Goal: Transaction & Acquisition: Subscribe to service/newsletter

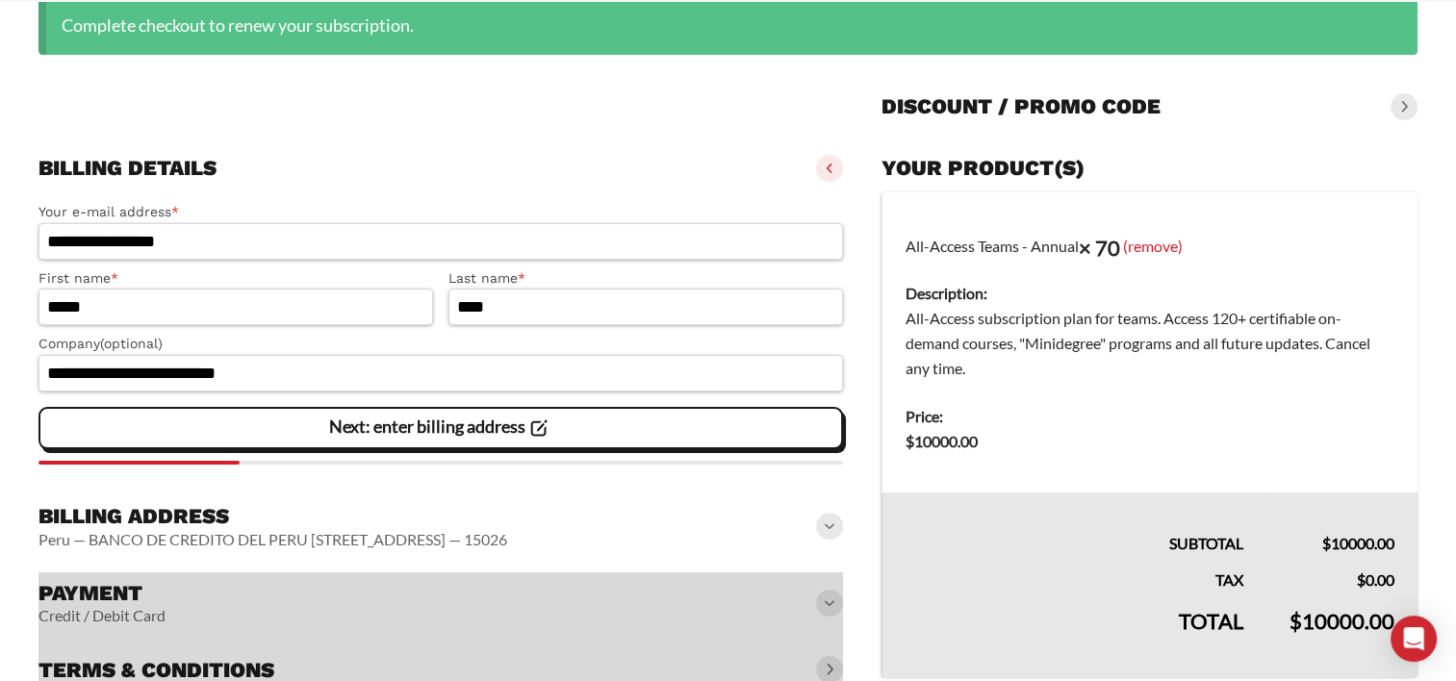
scroll to position [246, 0]
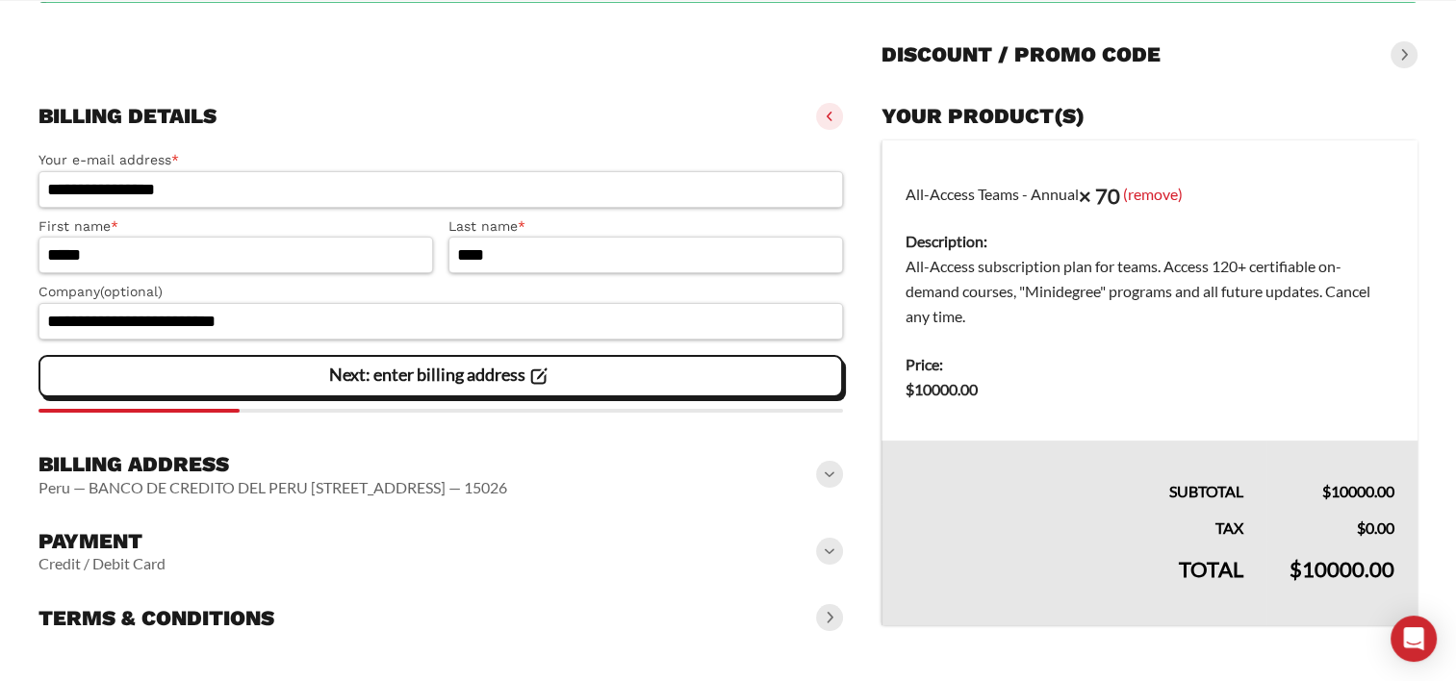
click at [476, 72] on div at bounding box center [441, 49] width 805 height 62
click at [0, 0] on slot "Next: enter billing address" at bounding box center [0, 0] width 0 height 0
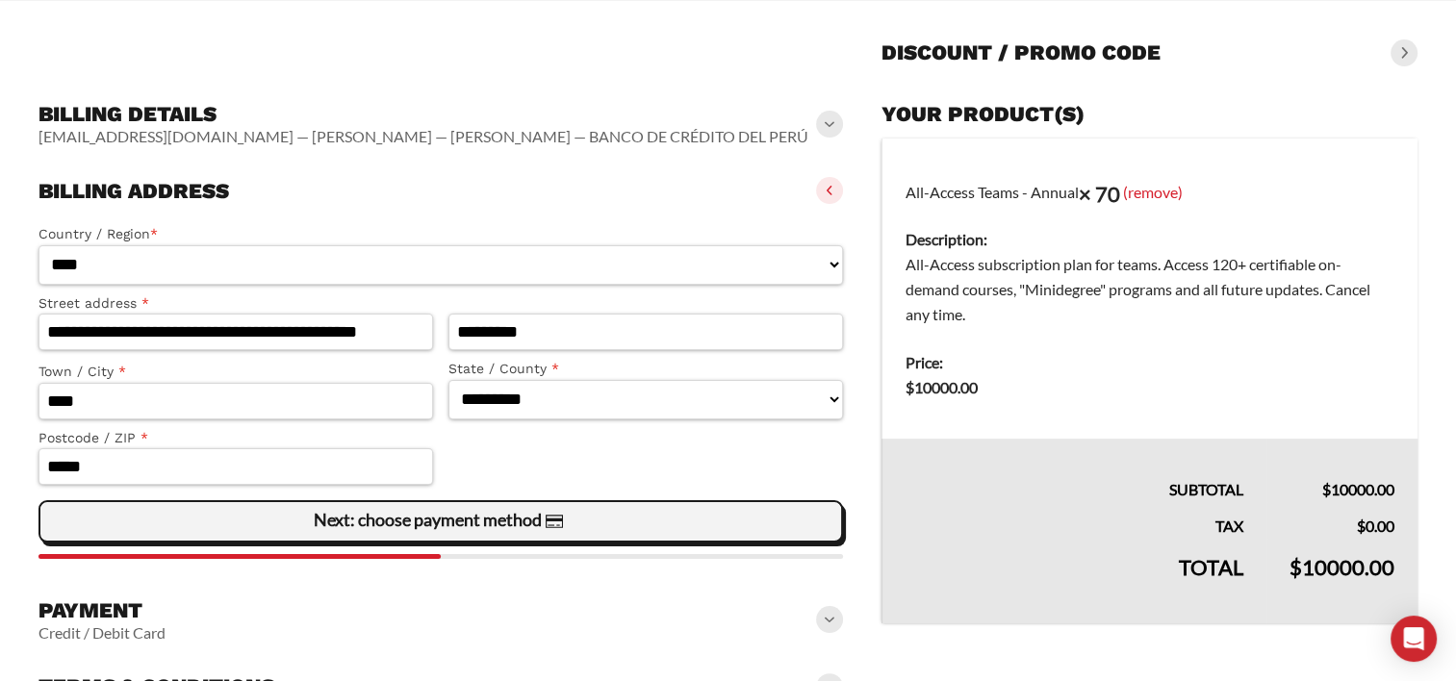
click at [0, 0] on slot "Next: choose payment method" at bounding box center [0, 0] width 0 height 0
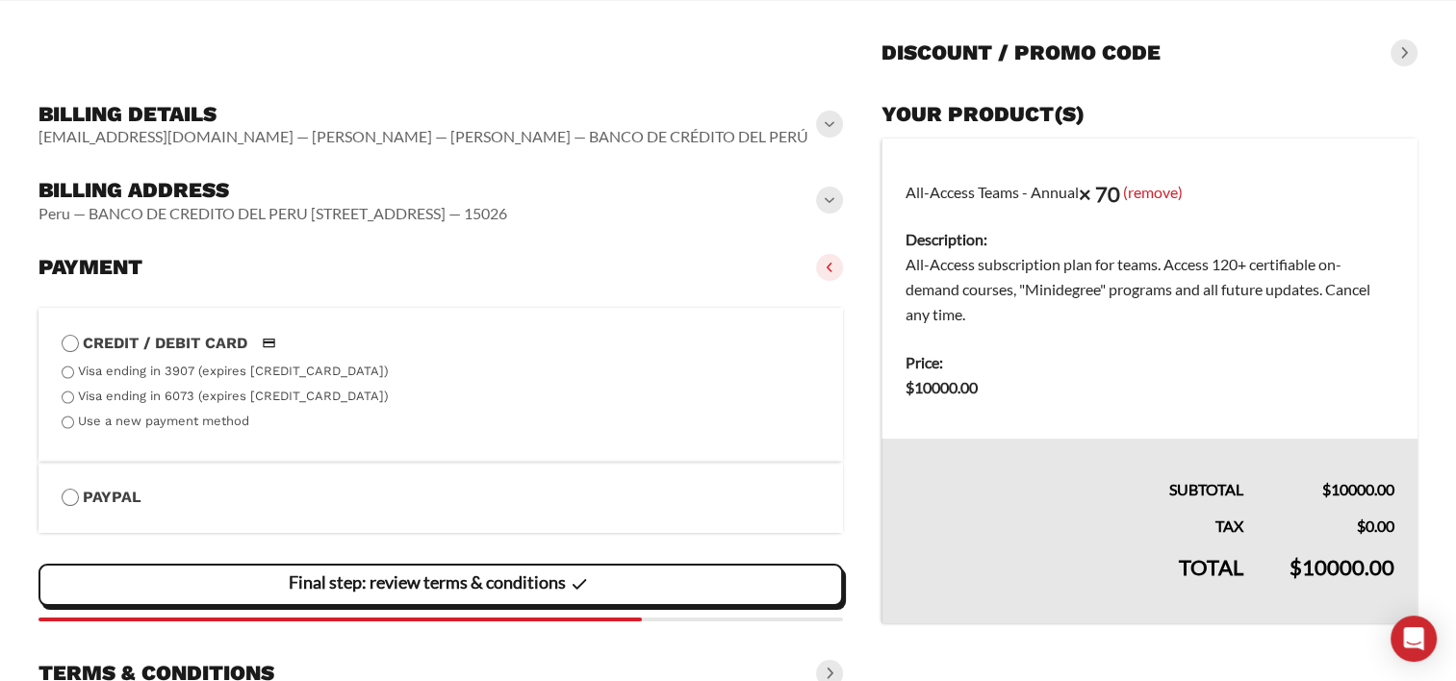
drag, startPoint x: 1301, startPoint y: 52, endPoint x: 1286, endPoint y: 143, distance: 92.7
click at [1301, 52] on div "Discount / promo code" at bounding box center [1150, 53] width 536 height 42
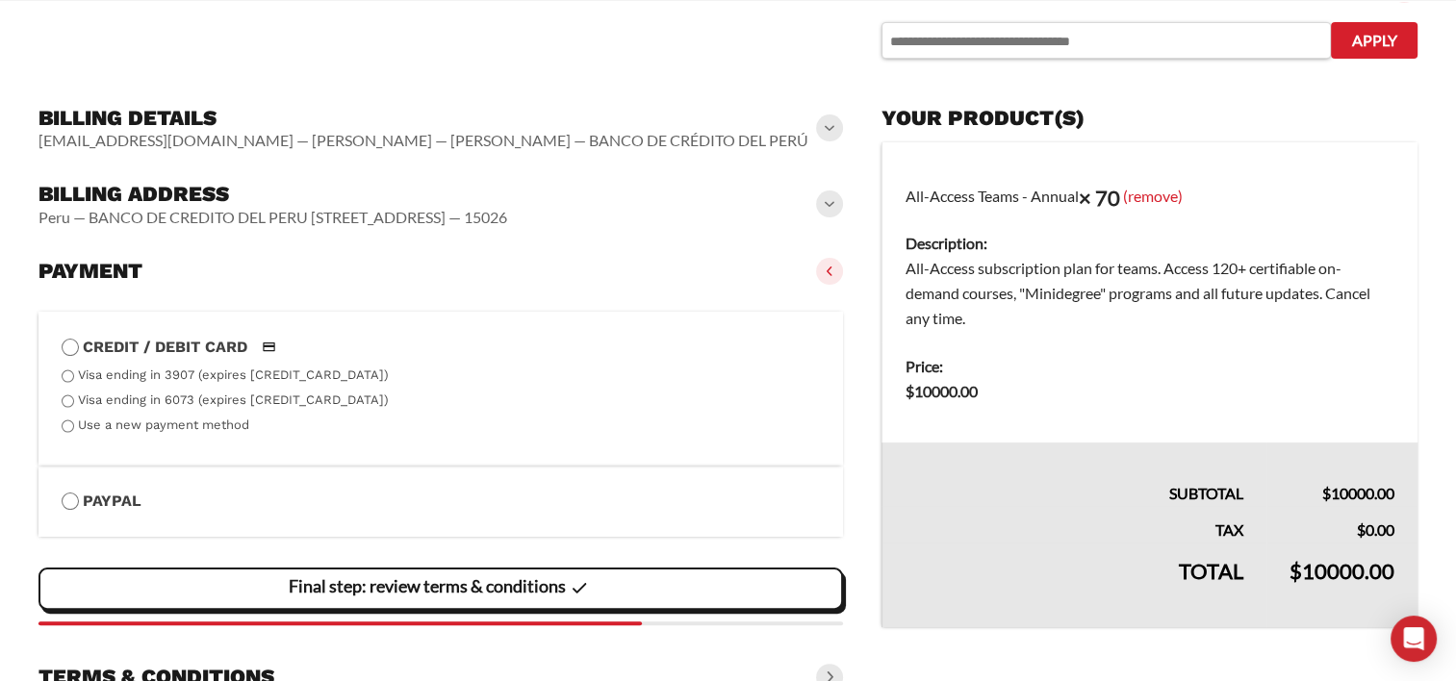
scroll to position [343, 0]
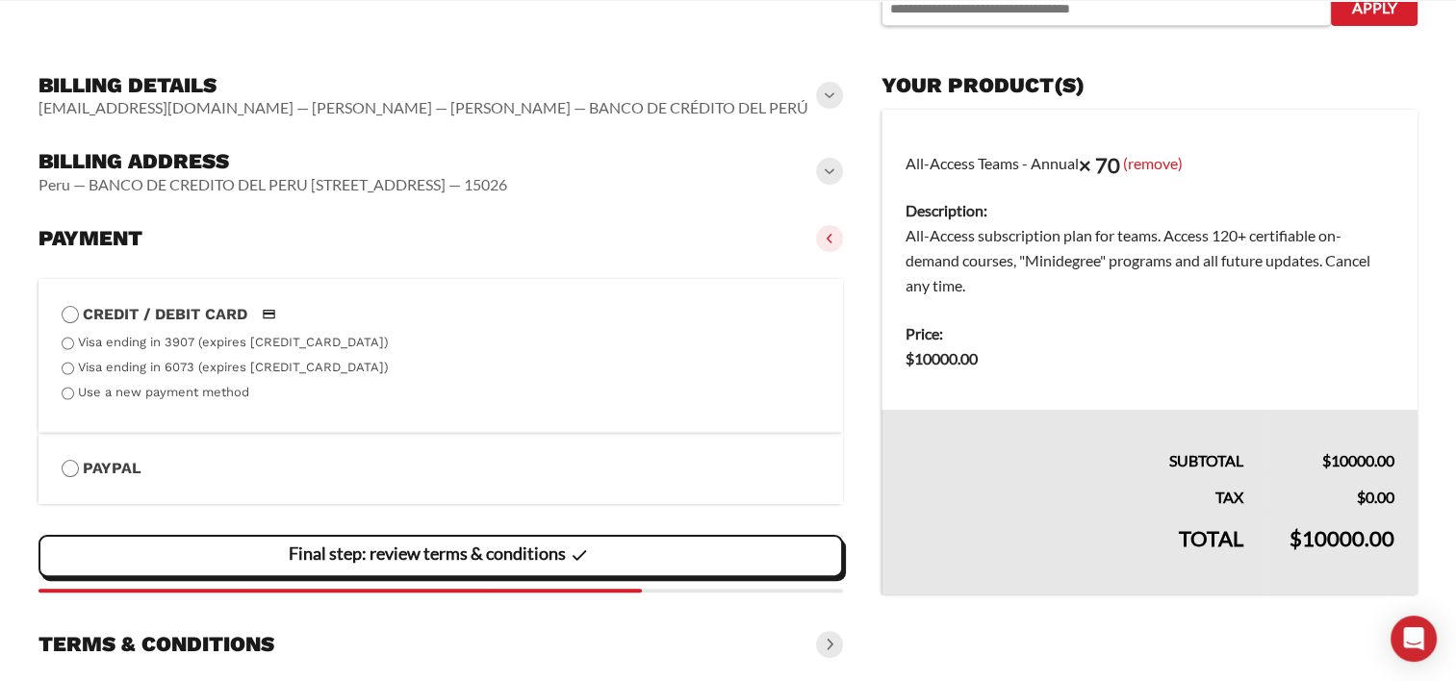
click at [83, 395] on label "Use a new payment method" at bounding box center [163, 392] width 171 height 14
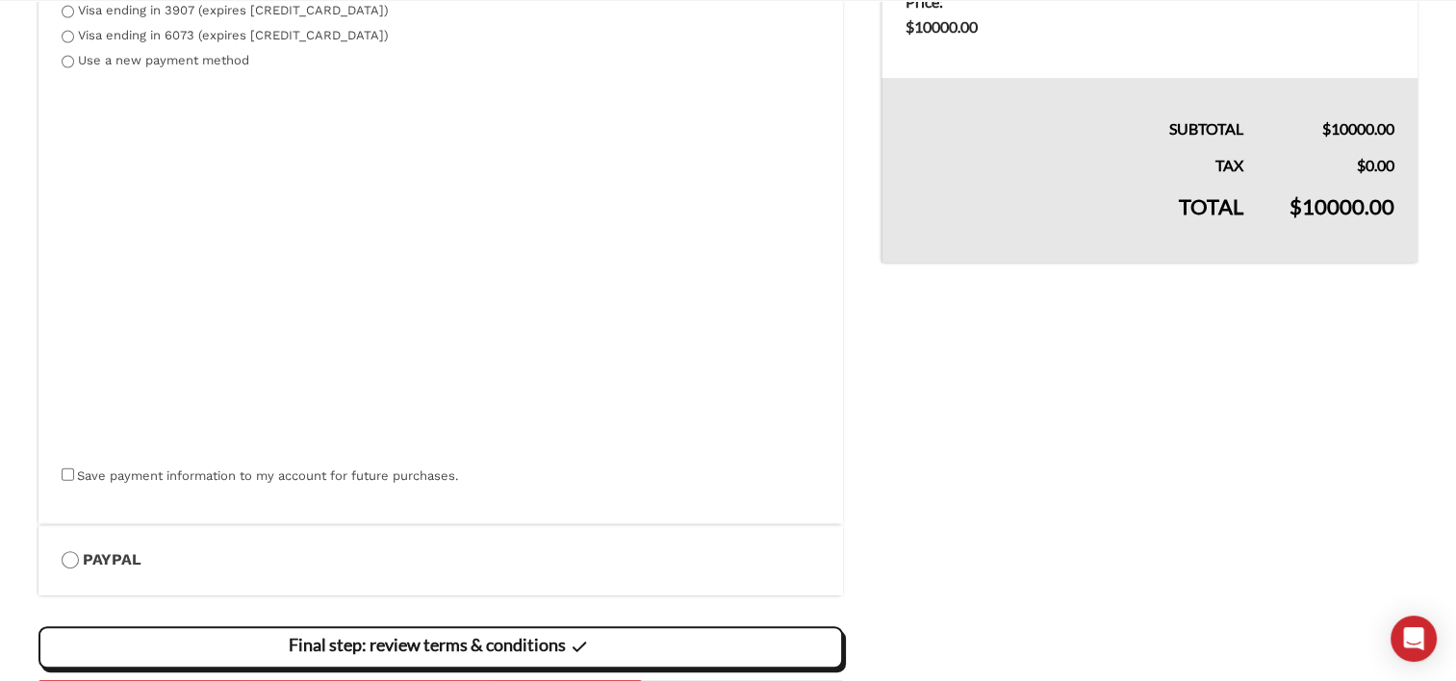
scroll to position [793, 0]
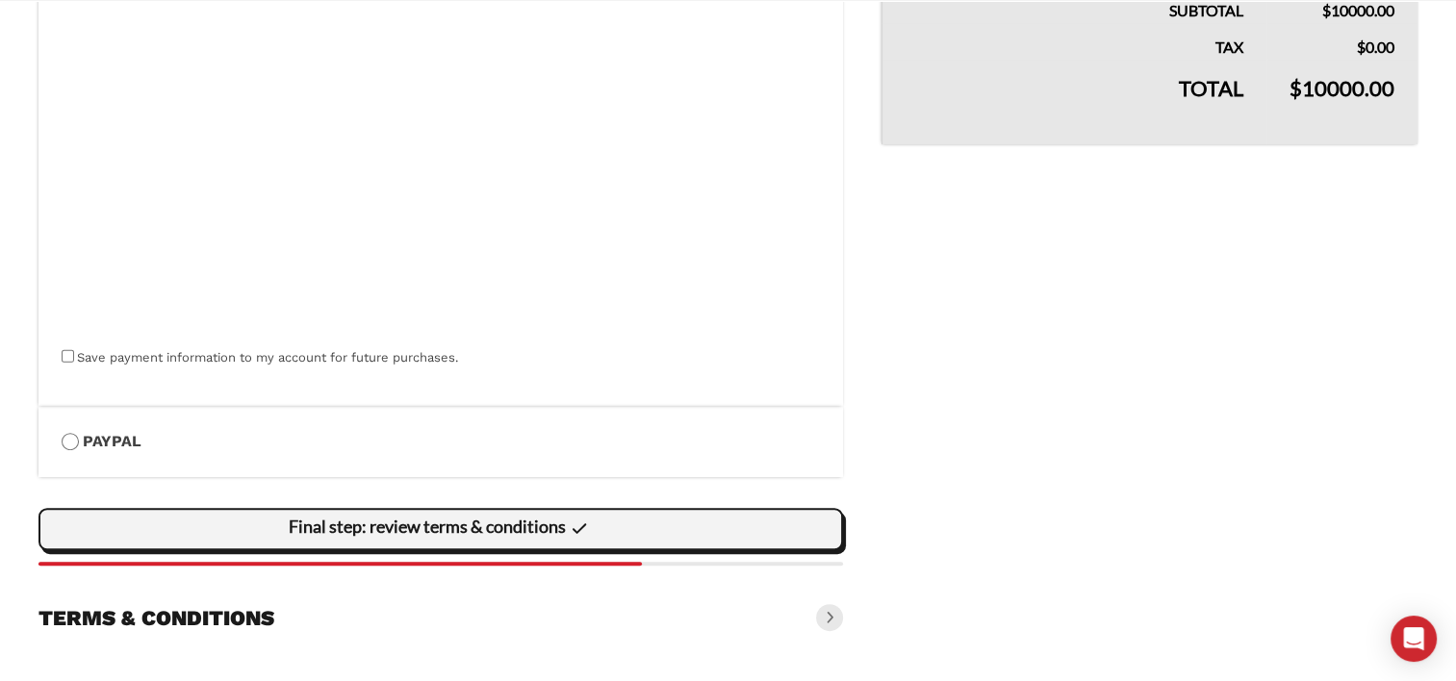
click at [0, 0] on slot "Final step: review terms & conditions" at bounding box center [0, 0] width 0 height 0
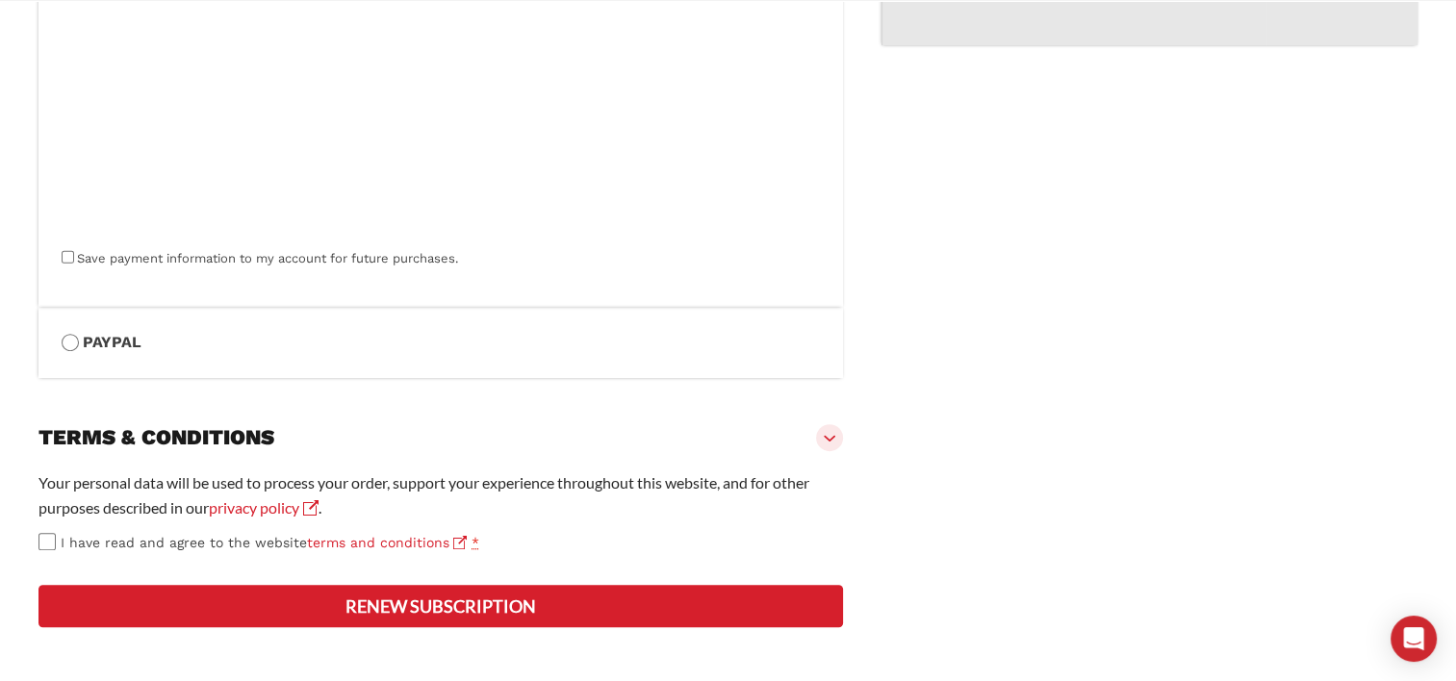
scroll to position [963, 0]
click at [462, 610] on button "Renew subscription" at bounding box center [441, 606] width 805 height 42
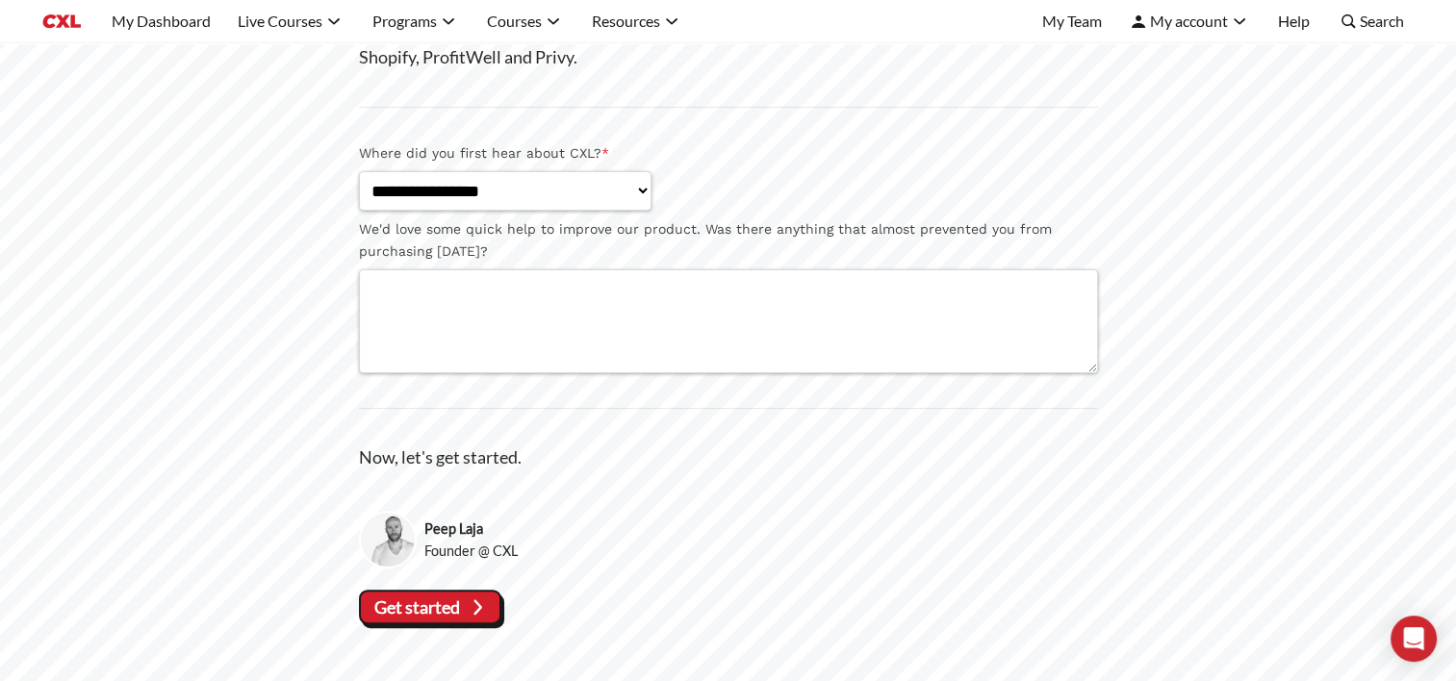
scroll to position [385, 0]
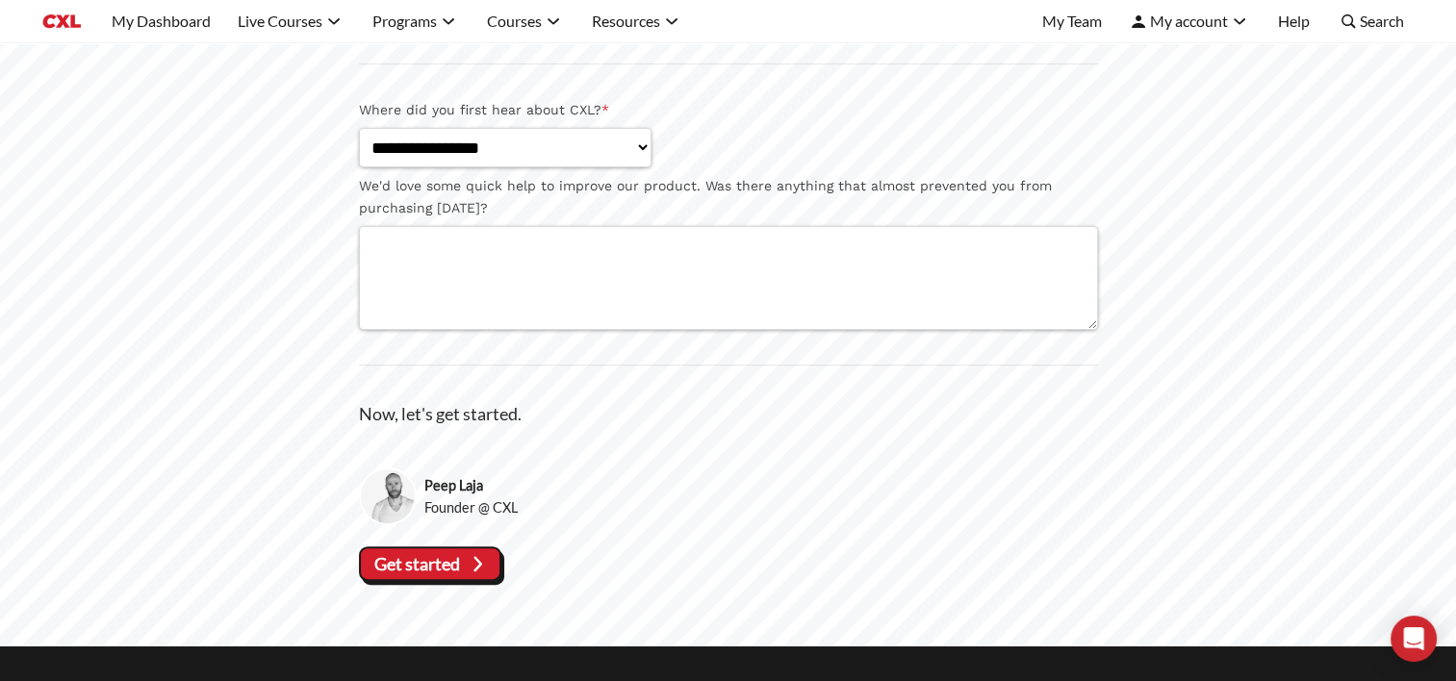
click at [466, 561] on icon at bounding box center [477, 565] width 26 height 26
